Goal: Transaction & Acquisition: Obtain resource

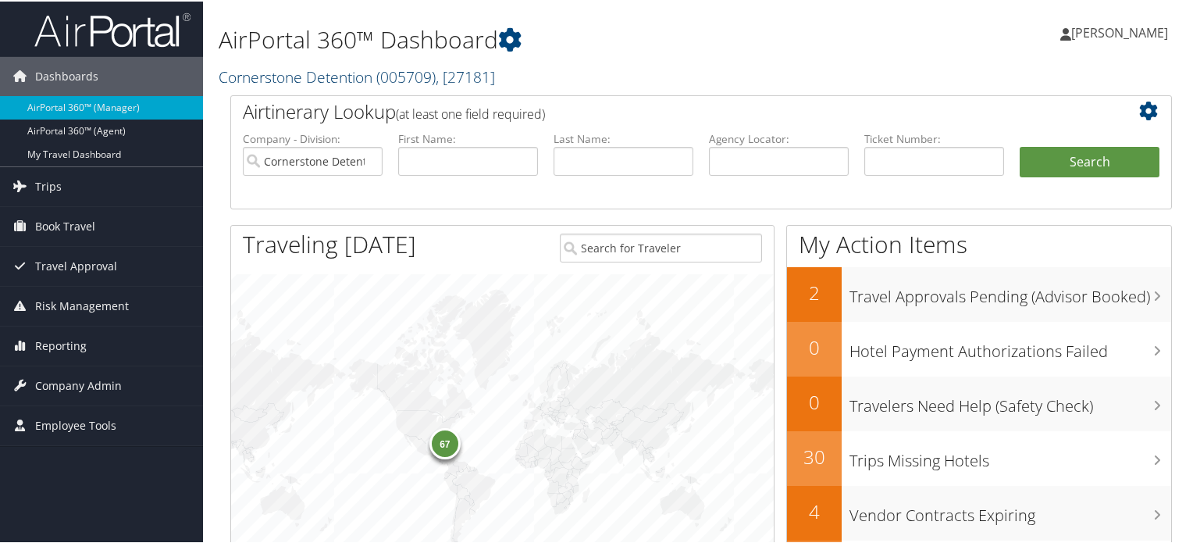
click at [358, 79] on link "Cornerstone Detention ( 005709 ) , [ 27181 ]" at bounding box center [357, 75] width 276 height 21
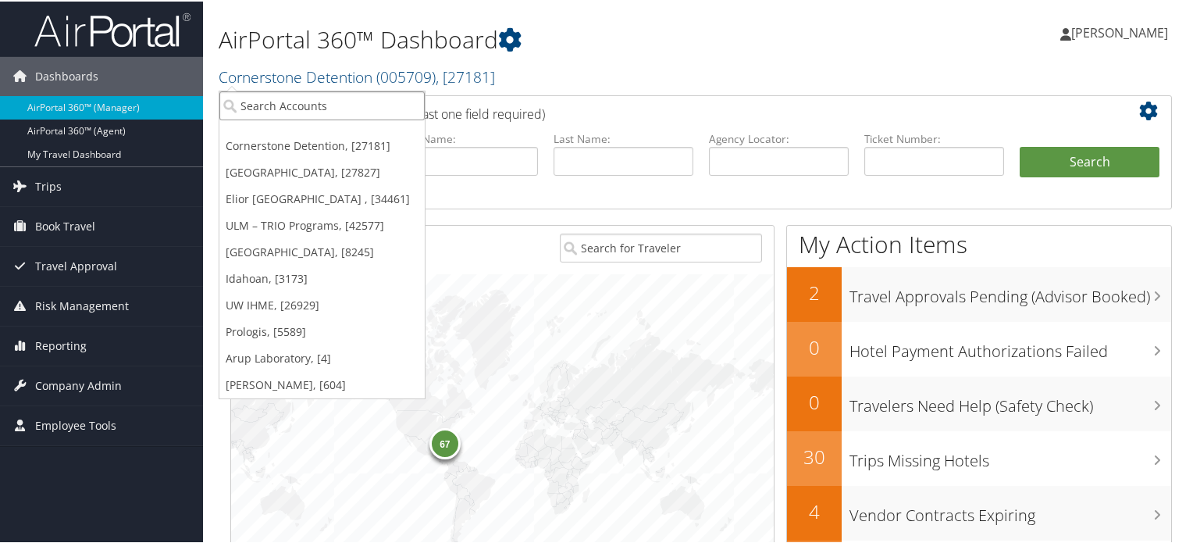
click at [301, 98] on input "search" at bounding box center [321, 104] width 205 height 29
type input "3"
click at [301, 98] on input "3" at bounding box center [321, 104] width 205 height 29
paste input "02003"
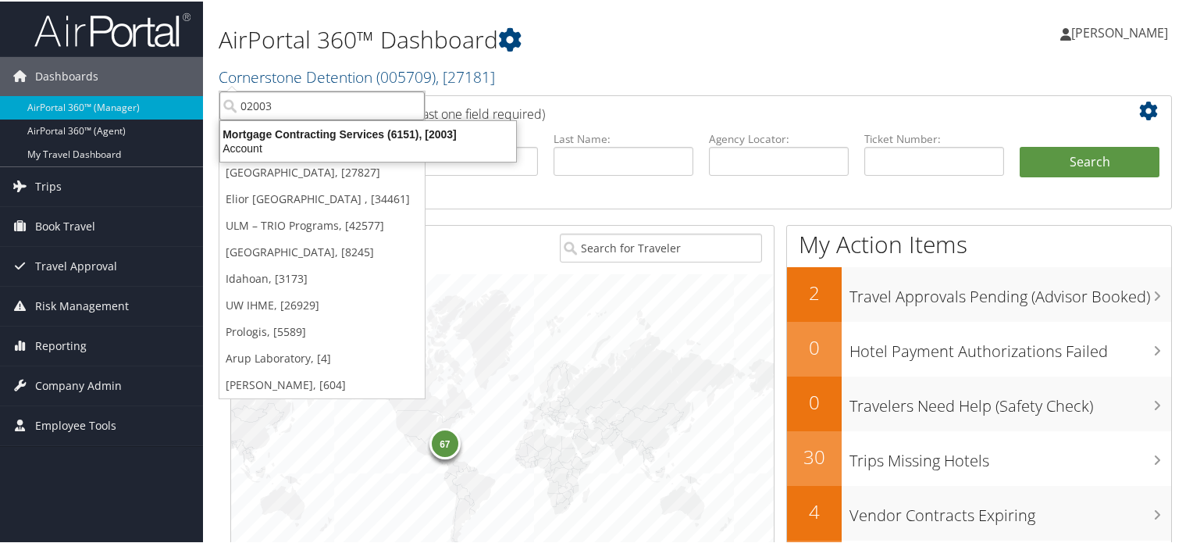
type input "302003"
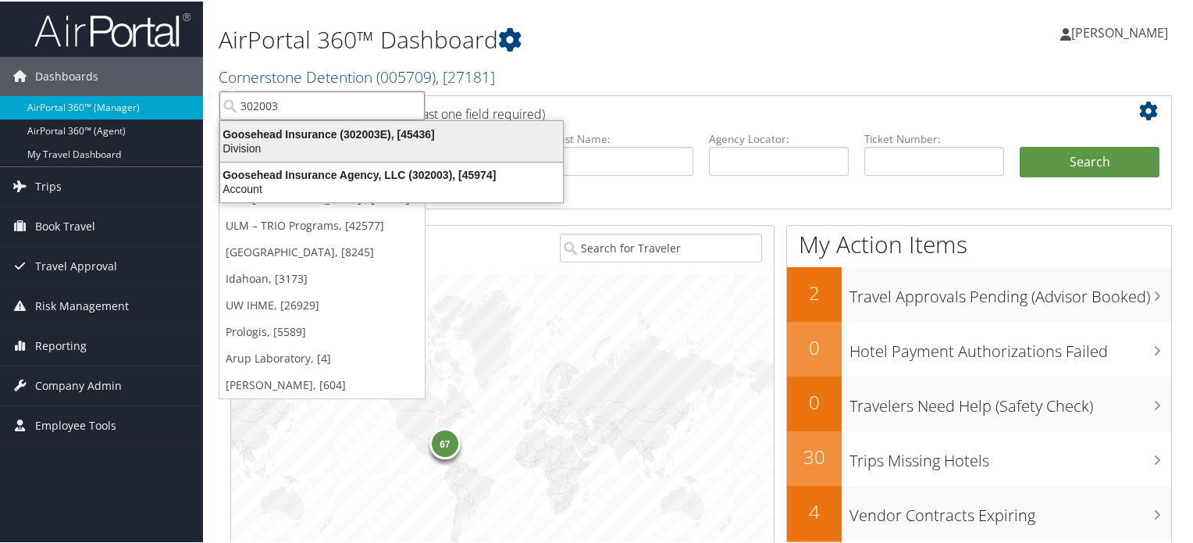
click at [337, 132] on div "Goosehead Insurance (302003E), [45436]" at bounding box center [391, 133] width 361 height 14
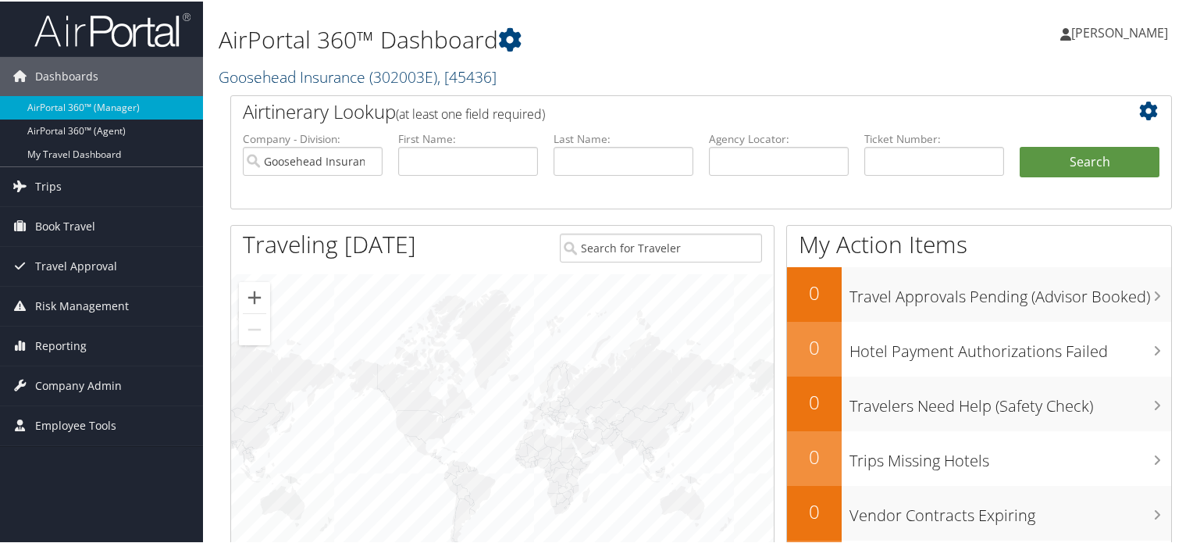
click at [325, 77] on link "Goosehead Insurance ( 302003E ) , [ 45436 ]" at bounding box center [358, 75] width 278 height 21
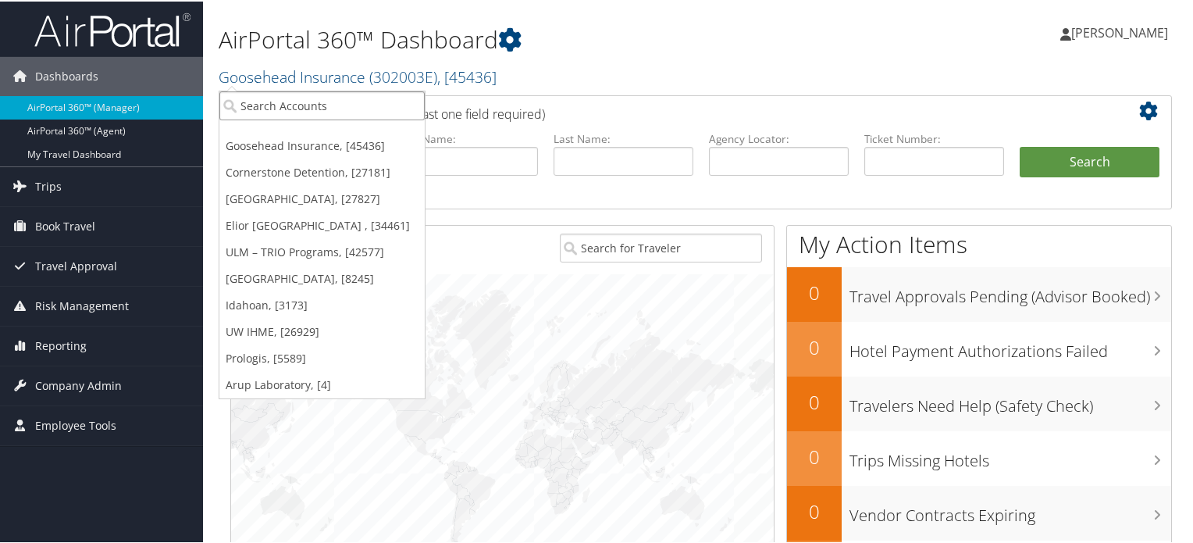
click at [294, 102] on input "search" at bounding box center [321, 104] width 205 height 29
click at [359, 106] on input "search" at bounding box center [321, 104] width 205 height 29
paste input "302003"
type input "302003"
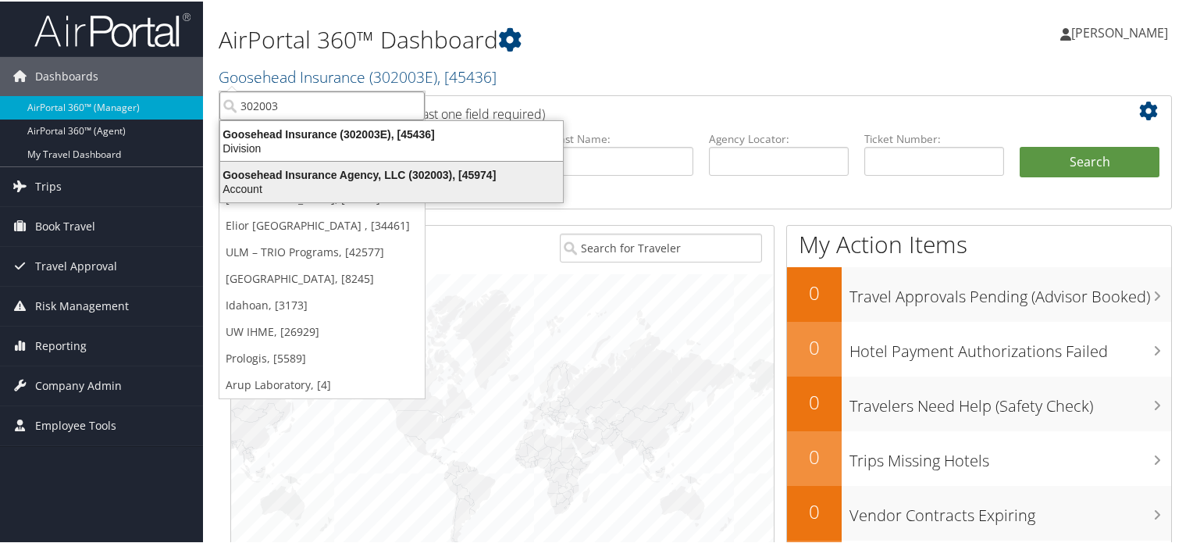
click at [359, 174] on div "Goosehead Insurance Agency, LLC (302003), [45974]" at bounding box center [391, 173] width 361 height 14
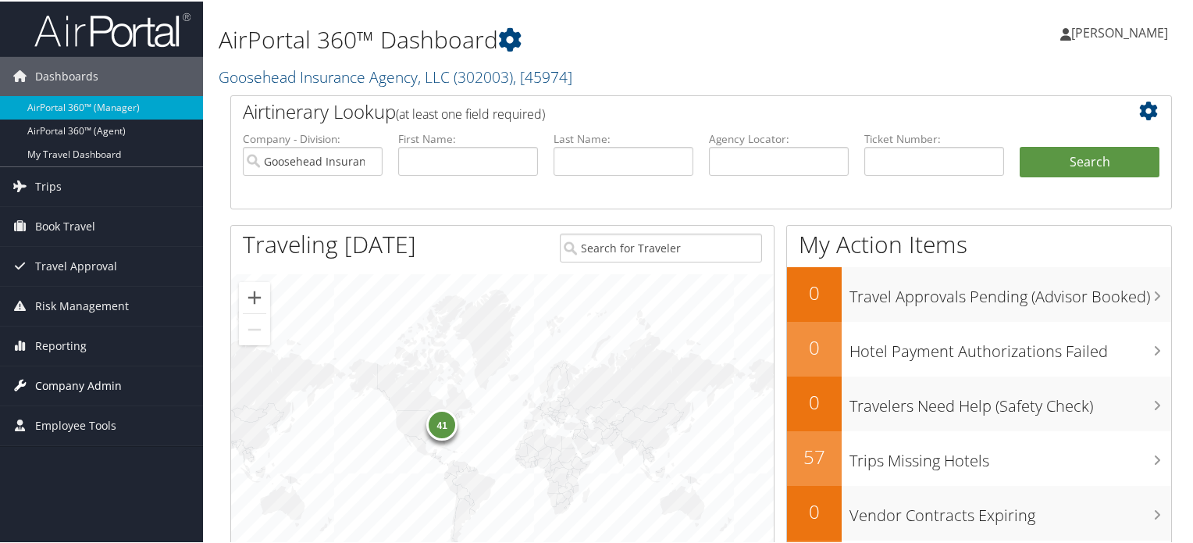
click at [72, 382] on span "Company Admin" at bounding box center [78, 384] width 87 height 39
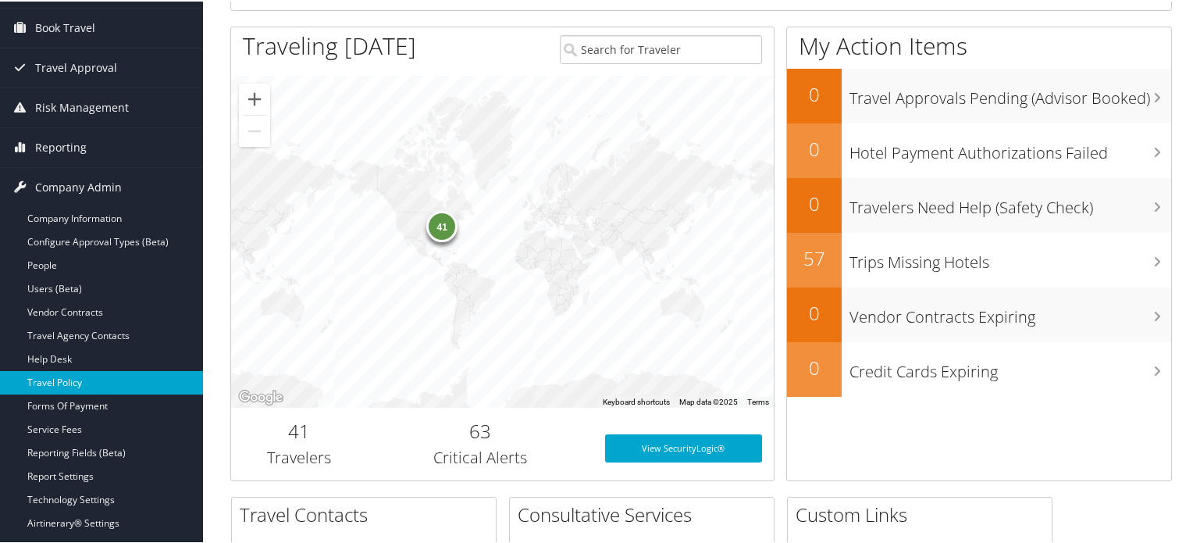
click at [61, 380] on link "Travel Policy" at bounding box center [101, 380] width 203 height 23
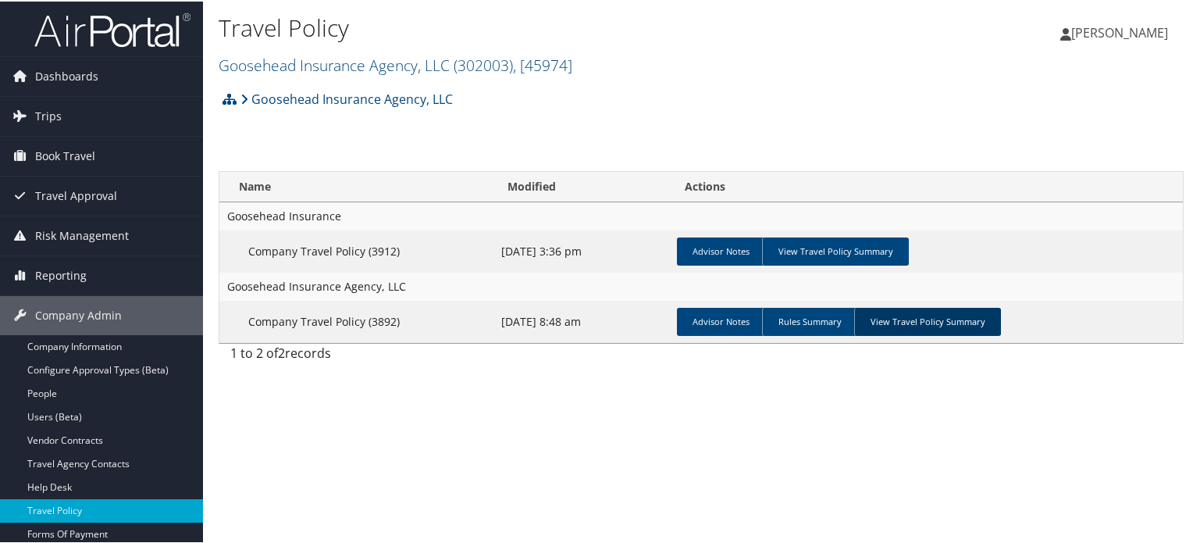
click at [917, 322] on link "View Travel Policy Summary" at bounding box center [927, 320] width 147 height 28
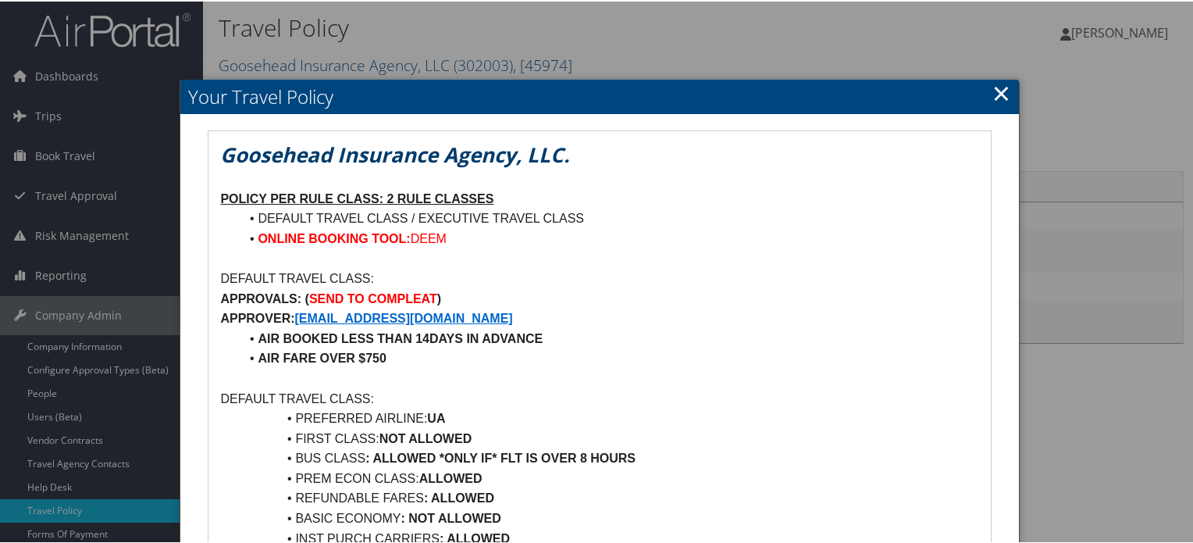
click at [1000, 90] on link "×" at bounding box center [1001, 91] width 18 height 31
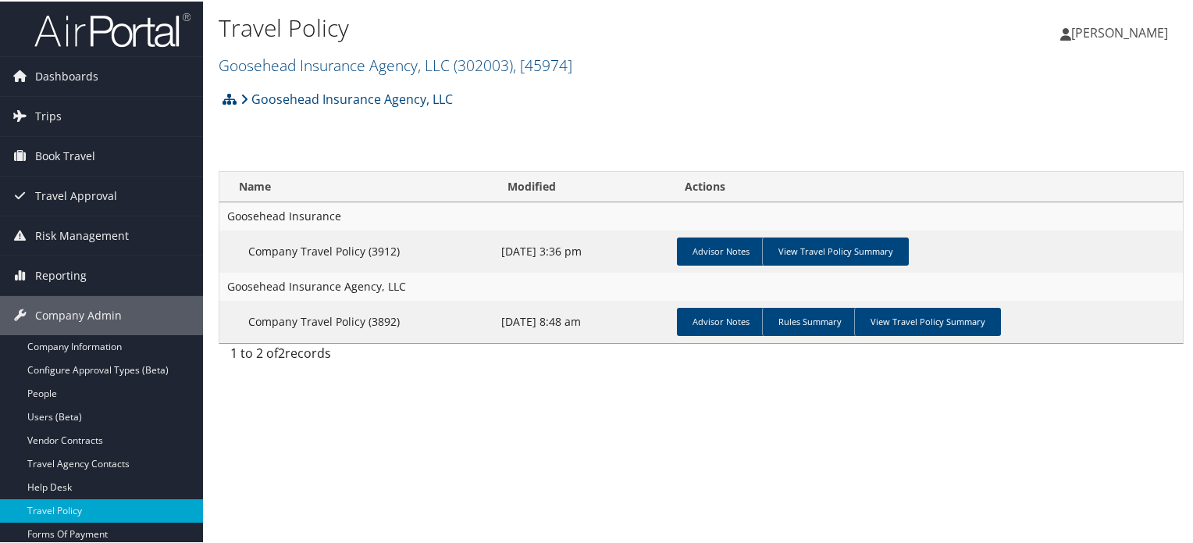
click at [103, 23] on img at bounding box center [112, 28] width 156 height 37
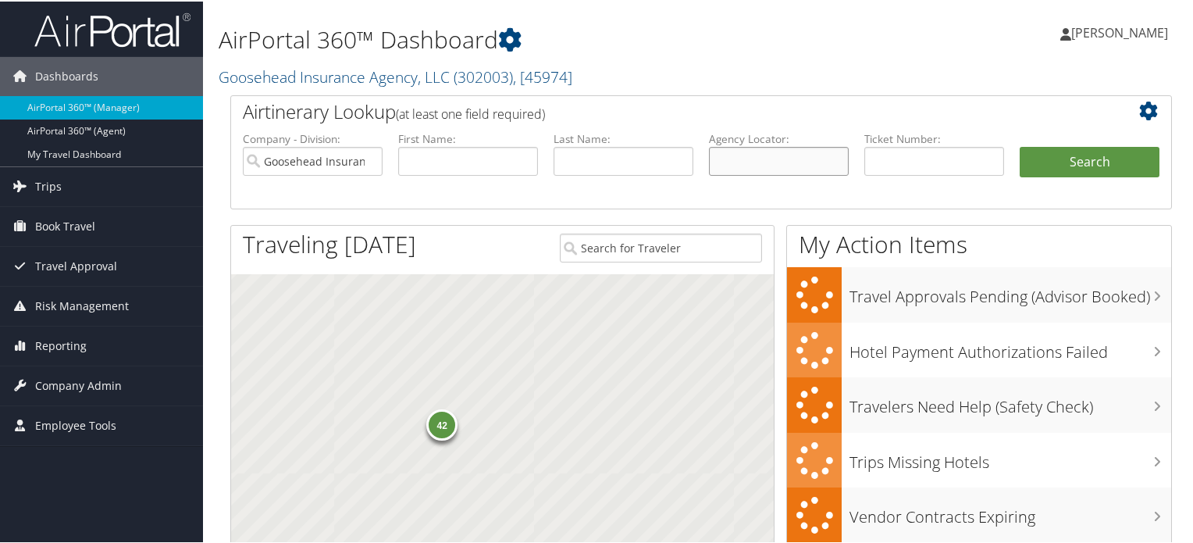
click at [798, 159] on input "text" at bounding box center [779, 159] width 140 height 29
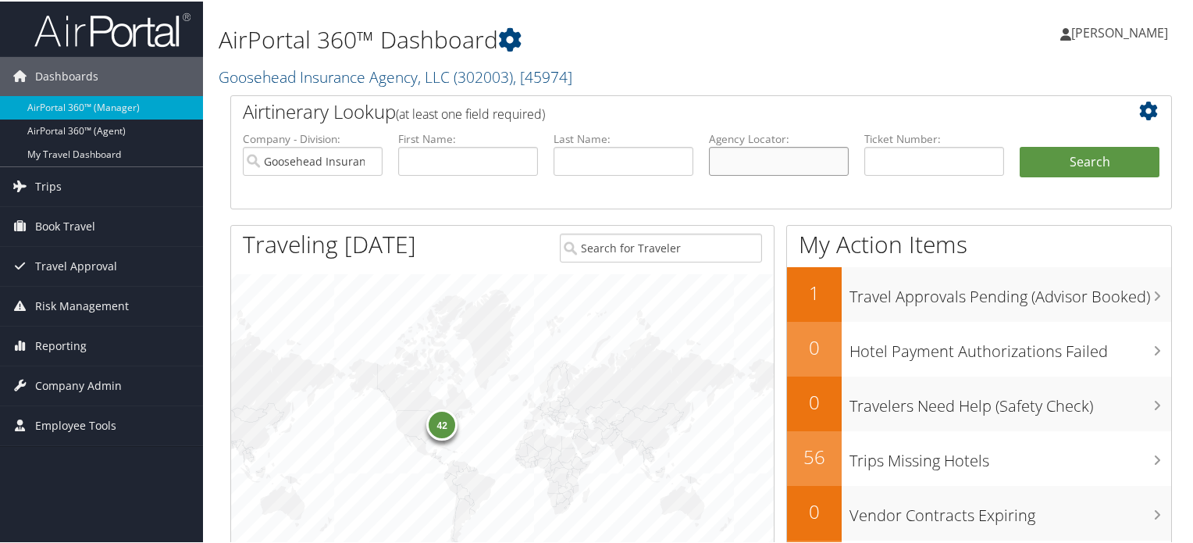
paste input "DCMPRS"
type input "DCMPRS"
click at [365, 157] on input "Goosehead Insurance Agency, LLC" at bounding box center [313, 159] width 140 height 29
click at [1094, 149] on button "Search" at bounding box center [1090, 160] width 140 height 31
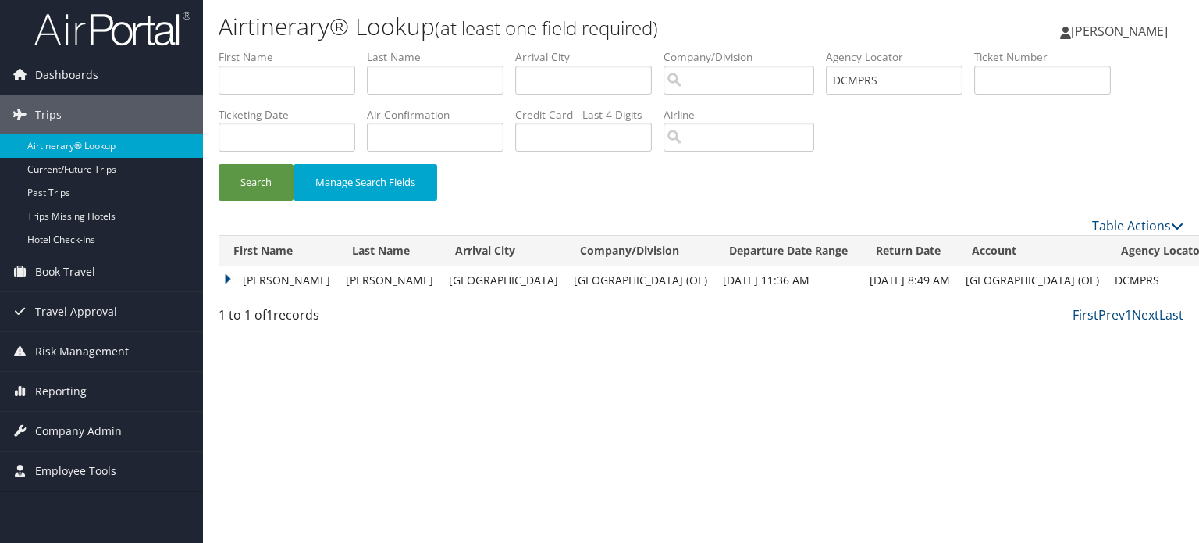
click at [262, 275] on td "GUADALUPE" at bounding box center [278, 280] width 119 height 28
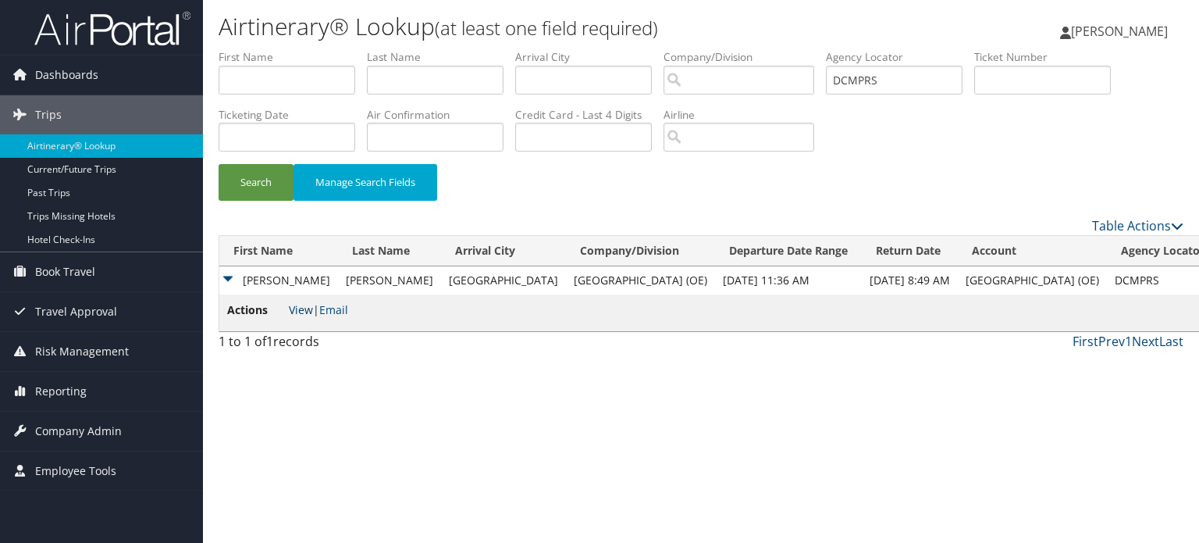
click at [309, 304] on link "View" at bounding box center [301, 309] width 24 height 15
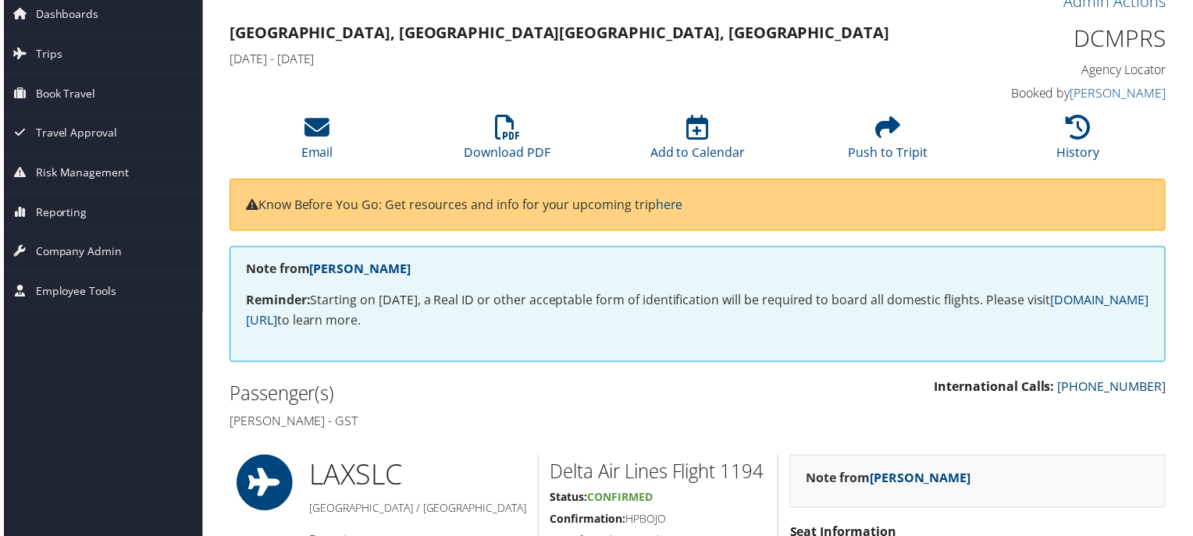
scroll to position [0, 3]
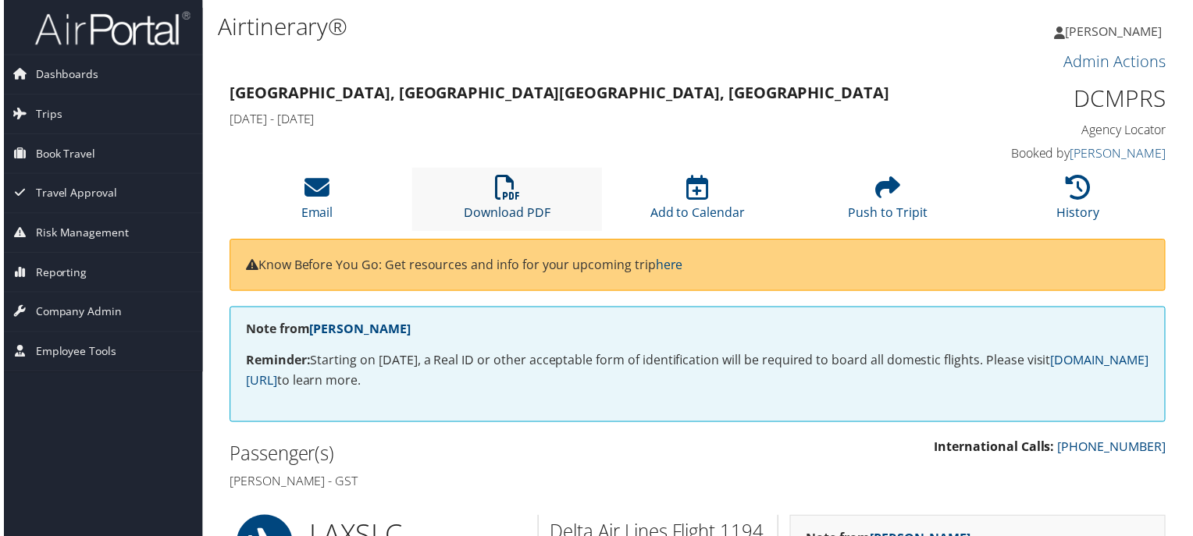
click at [487, 211] on link "Download PDF" at bounding box center [506, 203] width 87 height 37
